Goal: Task Accomplishment & Management: Complete application form

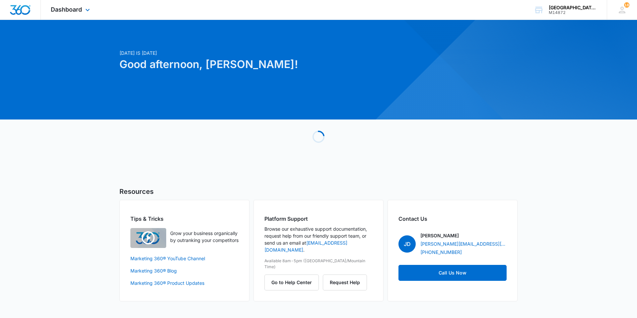
click at [70, 4] on div "Dashboard Apps Websites Forms CRM Email Social Content Ads Intelligence Files B…" at bounding box center [71, 10] width 61 height 20
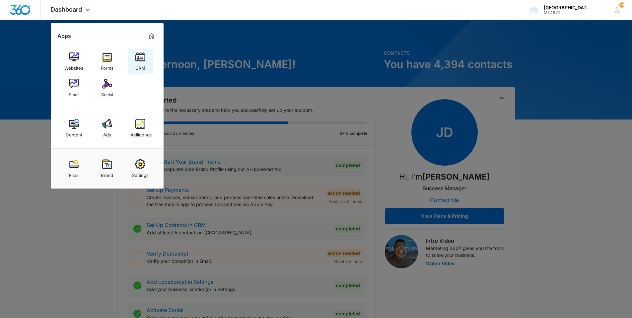
click at [128, 67] on link "CRM" at bounding box center [140, 61] width 25 height 25
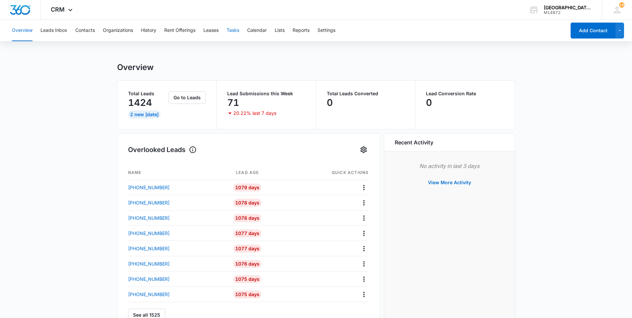
click at [232, 32] on button "Tasks" at bounding box center [232, 30] width 13 height 21
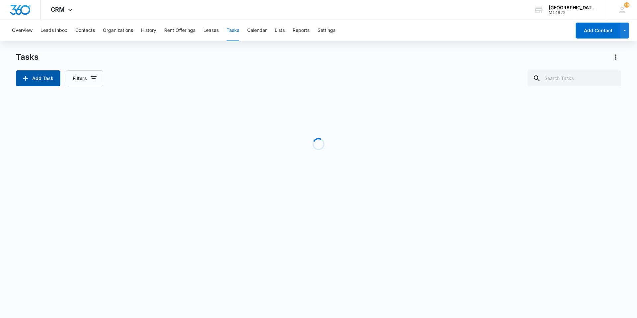
click at [39, 82] on button "Add Task" at bounding box center [38, 78] width 44 height 16
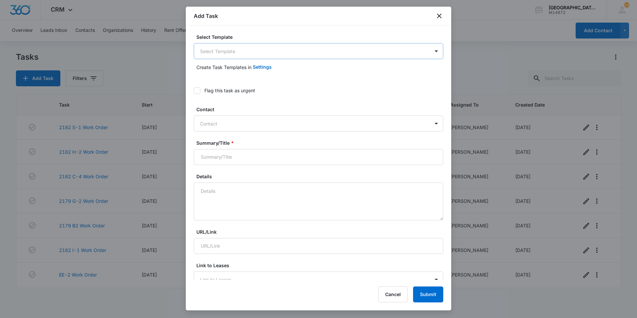
click at [233, 54] on body "CRM Apps Websites Forms CRM Email Social Content Ads Intelligence Files Brand S…" at bounding box center [318, 159] width 637 height 318
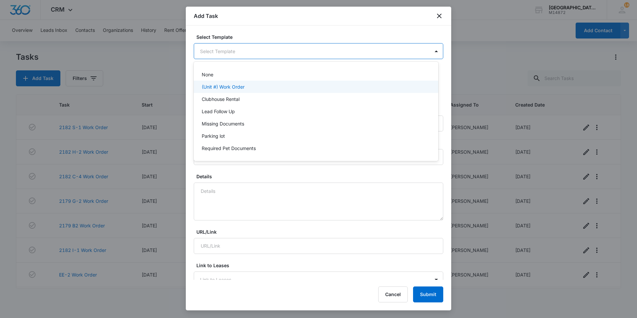
click at [224, 87] on p "(Unit #) Work Order" at bounding box center [223, 86] width 43 height 7
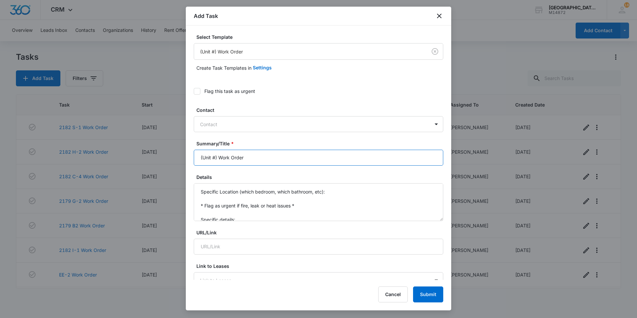
drag, startPoint x: 217, startPoint y: 157, endPoint x: 147, endPoint y: 159, distance: 70.3
click at [147, 159] on body "CRM Apps Websites Forms CRM Email Social Content Ads Intelligence Files Brand S…" at bounding box center [318, 159] width 637 height 318
type input "2179 D-4 Work Order"
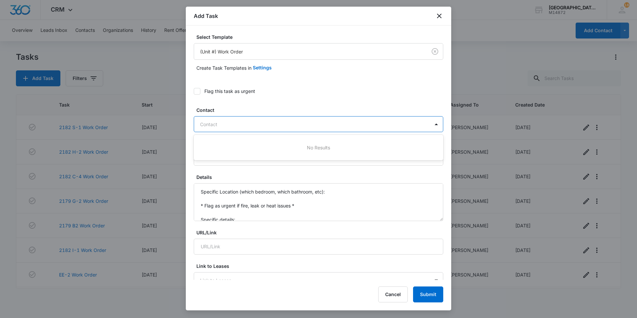
click at [219, 128] on div "Contact" at bounding box center [311, 124] width 235 height 15
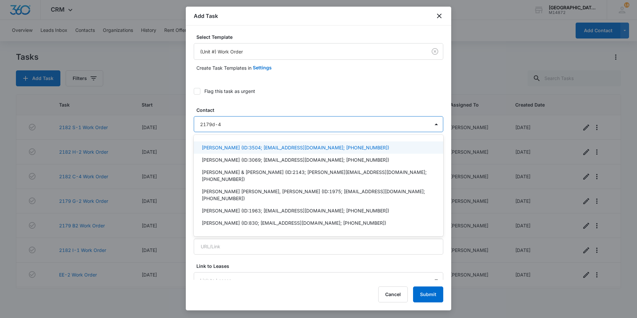
type input "2179 d-4"
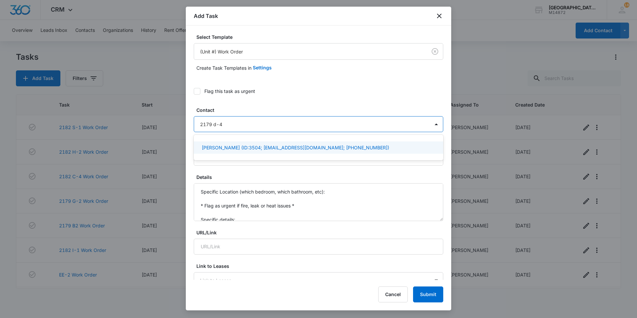
drag, startPoint x: 222, startPoint y: 125, endPoint x: 174, endPoint y: 128, distance: 48.2
click at [174, 128] on body "CRM Apps Websites Forms CRM Email Social Content Ads Intelligence Files Brand S…" at bounding box center [318, 159] width 637 height 318
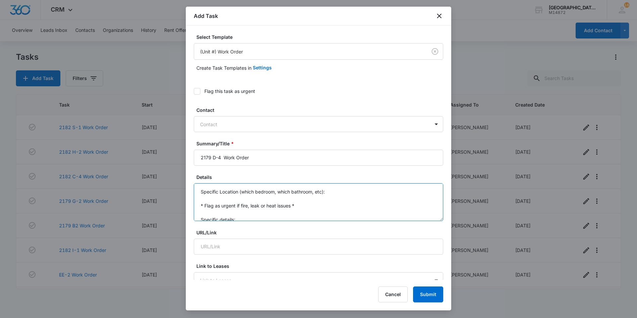
scroll to position [14, 0]
drag, startPoint x: 196, startPoint y: 188, endPoint x: 286, endPoint y: 221, distance: 94.9
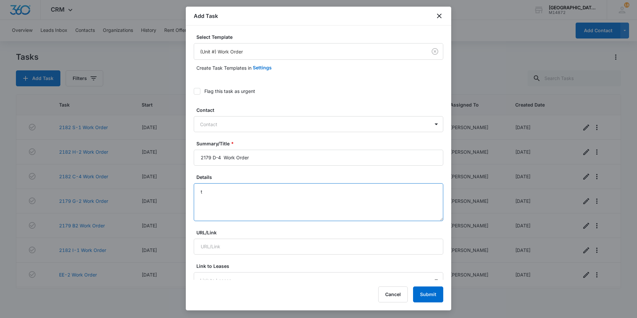
scroll to position [0, 0]
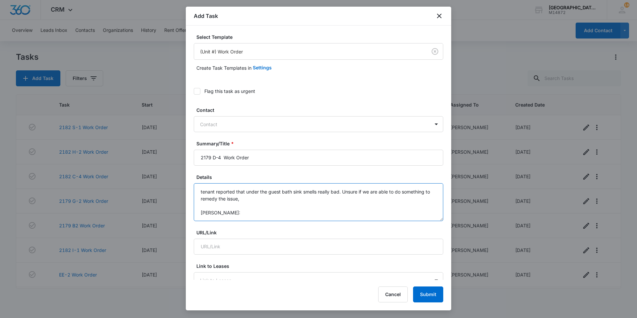
click at [244, 212] on textarea "tenant reported that under the guest bath sink smells really bad. Unsure if we …" at bounding box center [318, 202] width 249 height 38
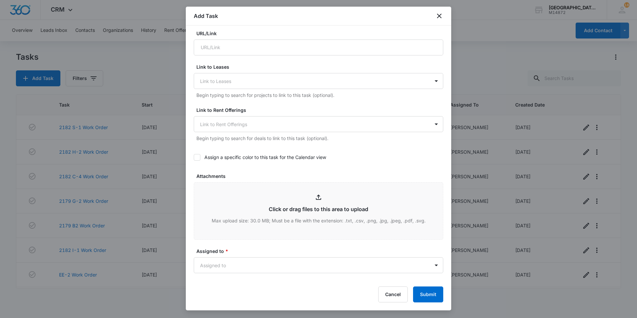
scroll to position [265, 0]
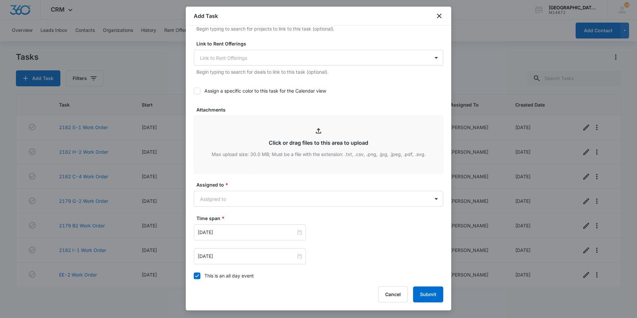
type textarea "tenant reported that under the guest bath sink smells really bad. Unsure if we …"
click at [258, 207] on form "Select Template (Unit #) Work Order Create Task Templates in Settings Flag this…" at bounding box center [318, 70] width 249 height 604
click at [257, 203] on body "CRM Apps Websites Forms CRM Email Social Content Ads Intelligence Files Brand S…" at bounding box center [318, 159] width 637 height 318
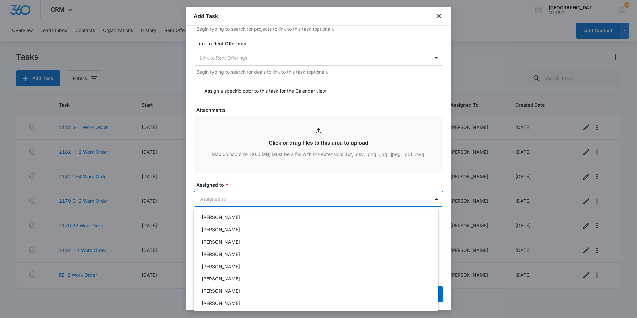
scroll to position [99, 0]
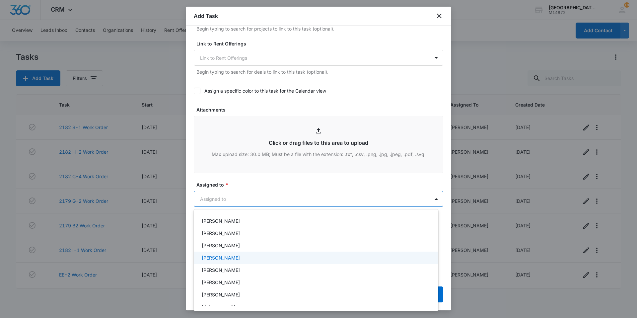
click at [235, 260] on p "[PERSON_NAME]" at bounding box center [221, 257] width 38 height 7
click at [272, 191] on div at bounding box center [318, 159] width 637 height 318
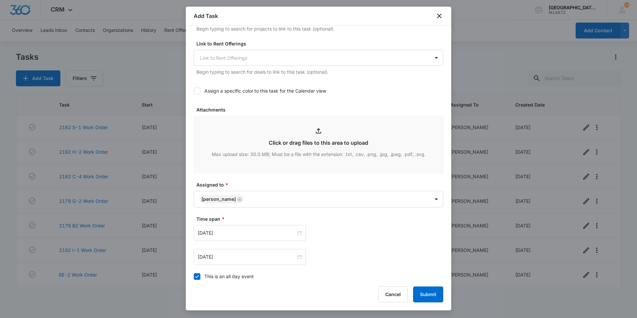
click at [240, 224] on div "Time span * [DATE] [DATE]" at bounding box center [318, 239] width 249 height 49
click at [240, 234] on input "[DATE]" at bounding box center [247, 232] width 98 height 7
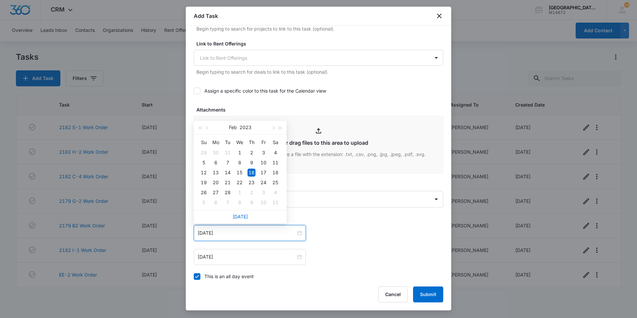
click at [241, 220] on div "[DATE]" at bounding box center [240, 216] width 93 height 13
click at [241, 218] on link "[DATE]" at bounding box center [239, 217] width 15 height 6
type input "[DATE]"
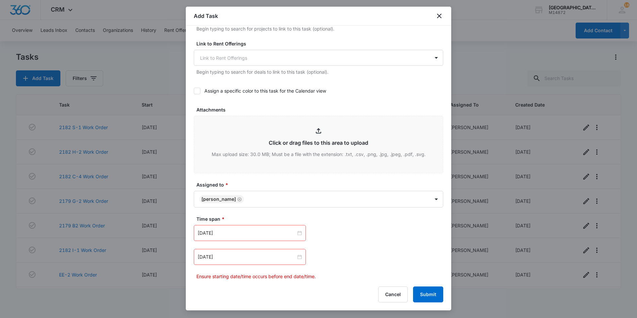
click at [245, 251] on div "[DATE]" at bounding box center [250, 257] width 112 height 16
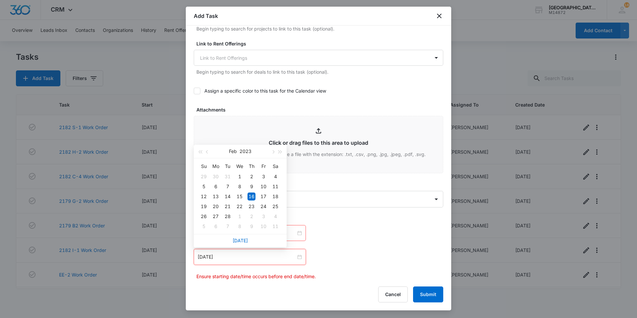
click at [246, 236] on div "[DATE]" at bounding box center [240, 240] width 93 height 13
click at [244, 241] on link "[DATE]" at bounding box center [239, 240] width 15 height 6
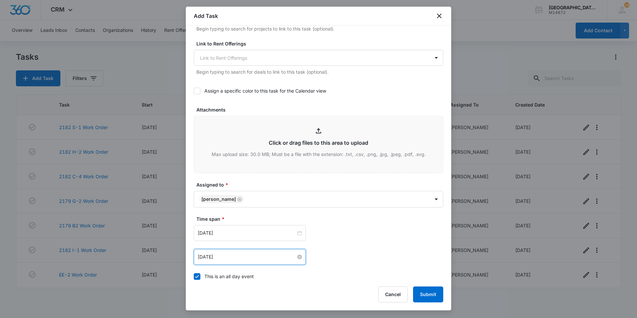
click at [242, 255] on input "[DATE]" at bounding box center [247, 256] width 98 height 7
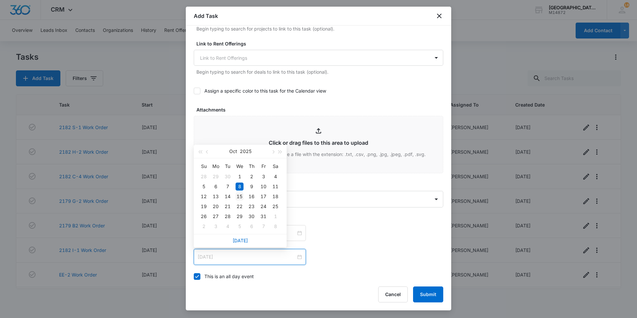
type input "[DATE]"
click at [236, 195] on div "15" at bounding box center [239, 196] width 8 height 8
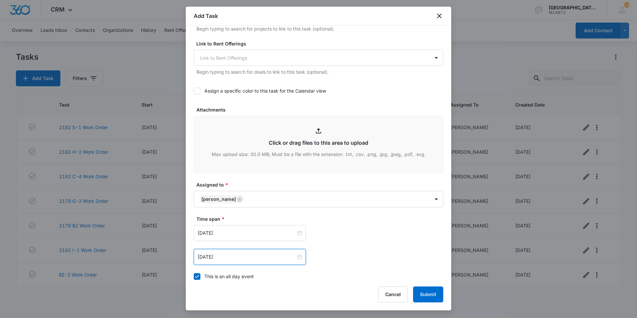
click at [344, 228] on div "[DATE] [DATE] Su Mo Tu We Th Fr Sa 28 29 30 1 2 3 4 5 6 7 8 9 10 11 12 13 14 15…" at bounding box center [318, 233] width 249 height 16
click at [444, 294] on div "Add Task Select Template (Unit #) Work Order Create Task Templates in Settings …" at bounding box center [318, 158] width 265 height 303
click at [438, 294] on button "Submit" at bounding box center [428, 294] width 30 height 16
